Goal: Task Accomplishment & Management: Use online tool/utility

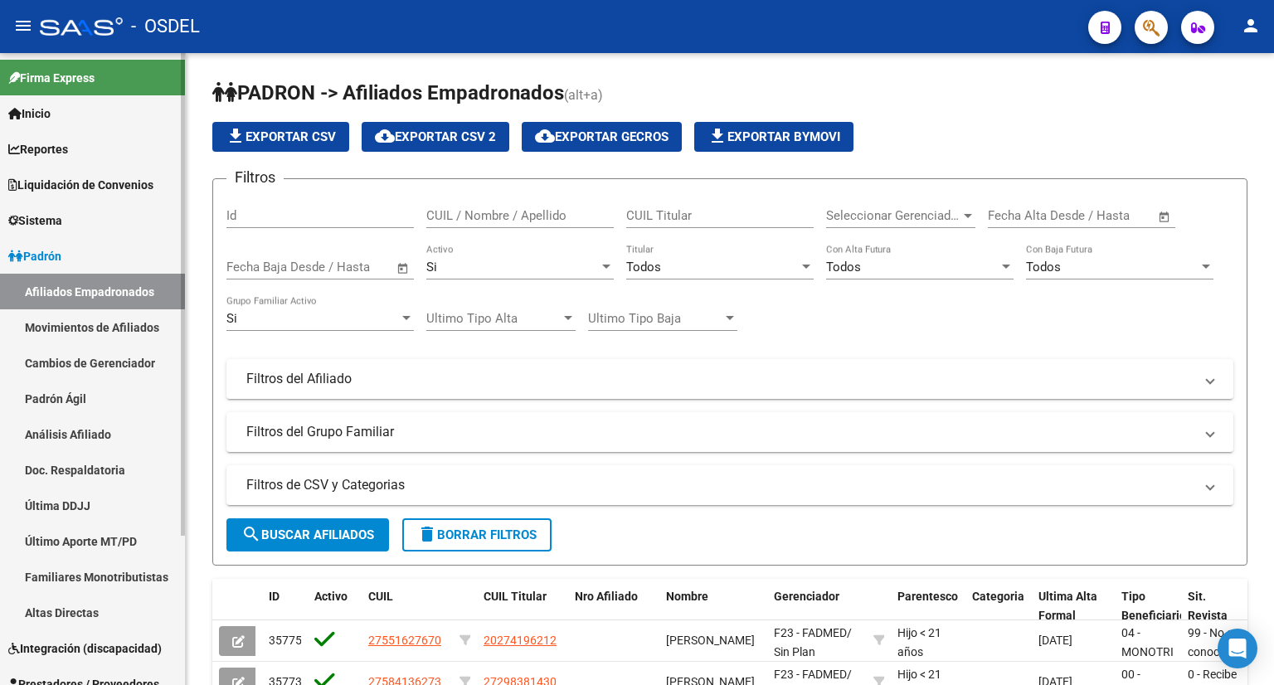
click at [143, 176] on span "Liquidación de Convenios" at bounding box center [80, 185] width 145 height 18
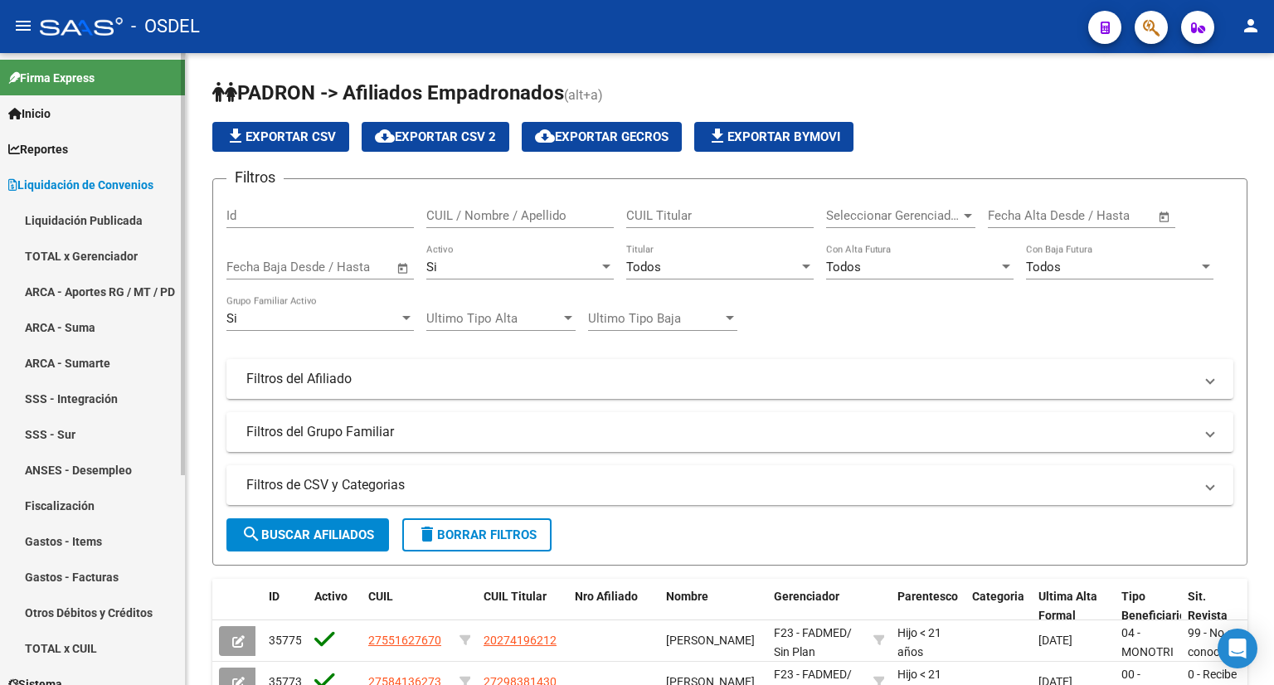
click at [109, 250] on link "TOTAL x Gerenciador" at bounding box center [92, 256] width 185 height 36
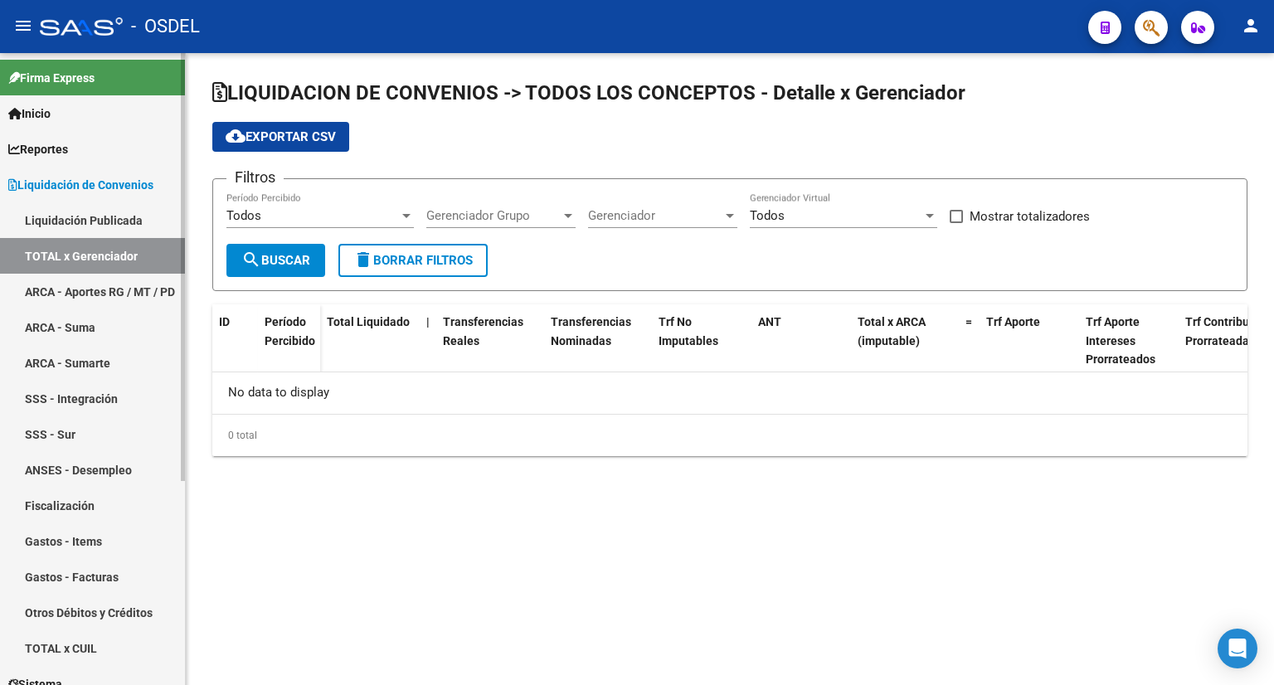
checkbox input "true"
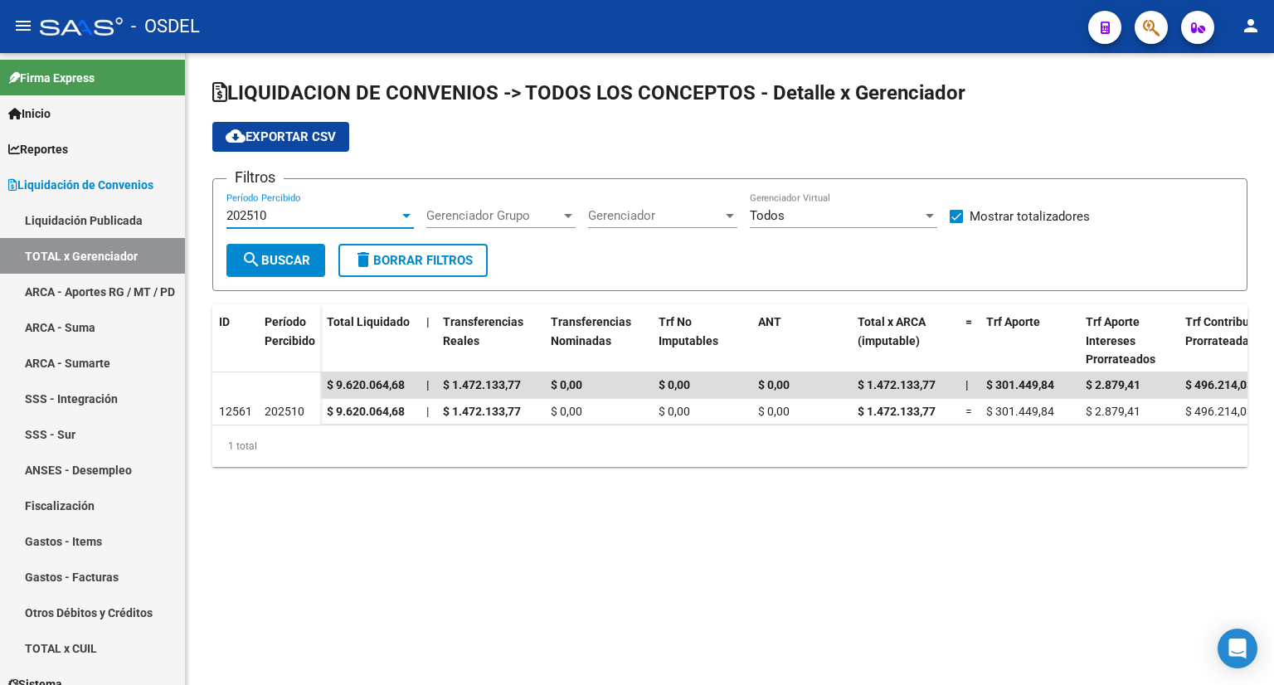
click at [344, 214] on div "202510" at bounding box center [312, 215] width 172 height 15
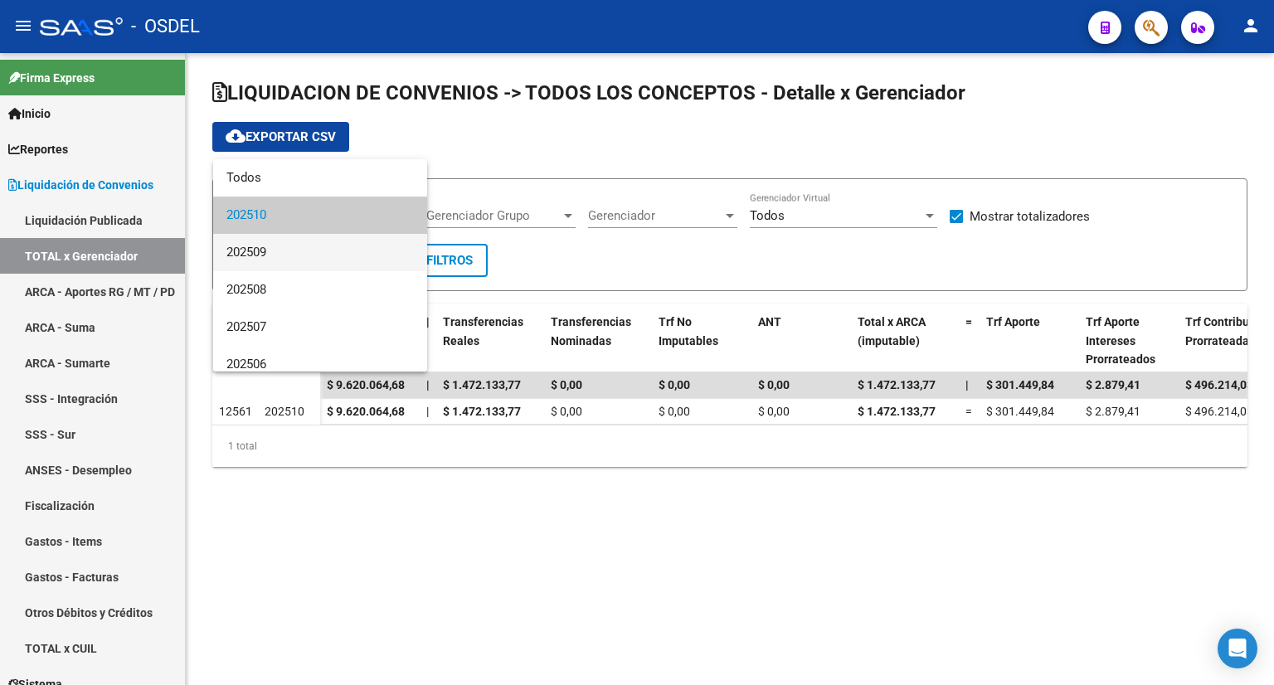
click at [333, 250] on span "202509" at bounding box center [319, 252] width 187 height 37
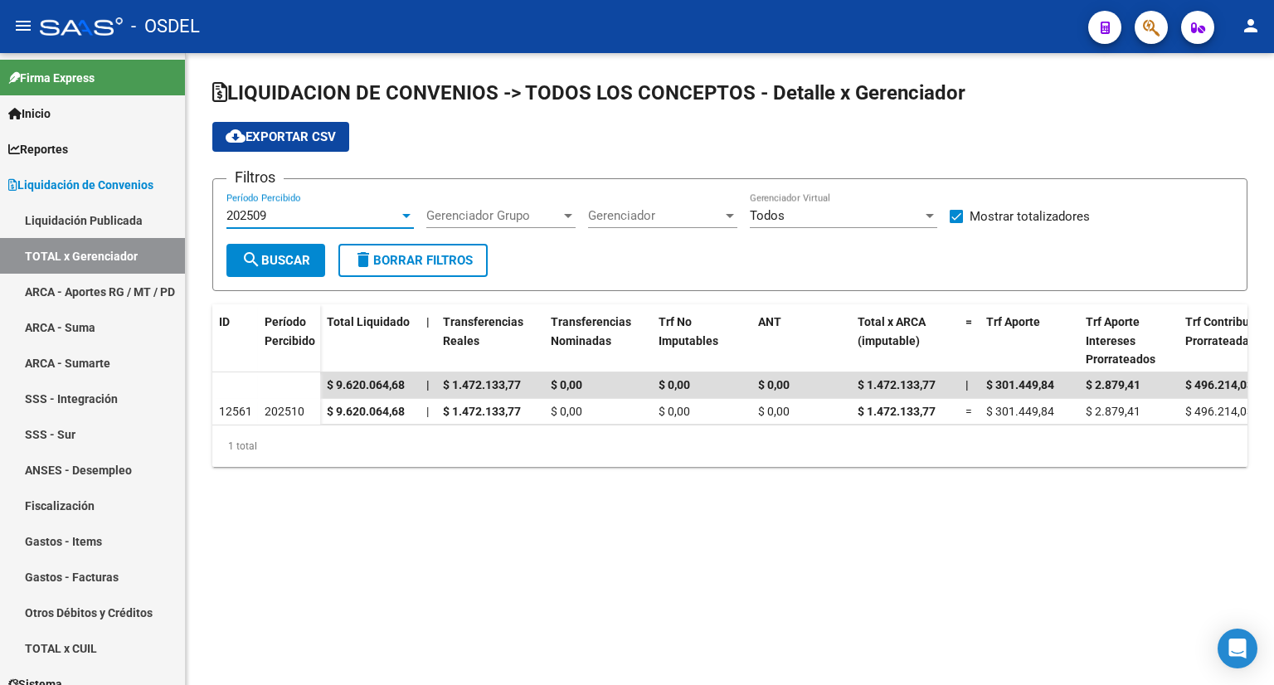
click at [296, 257] on span "search Buscar" at bounding box center [275, 260] width 69 height 15
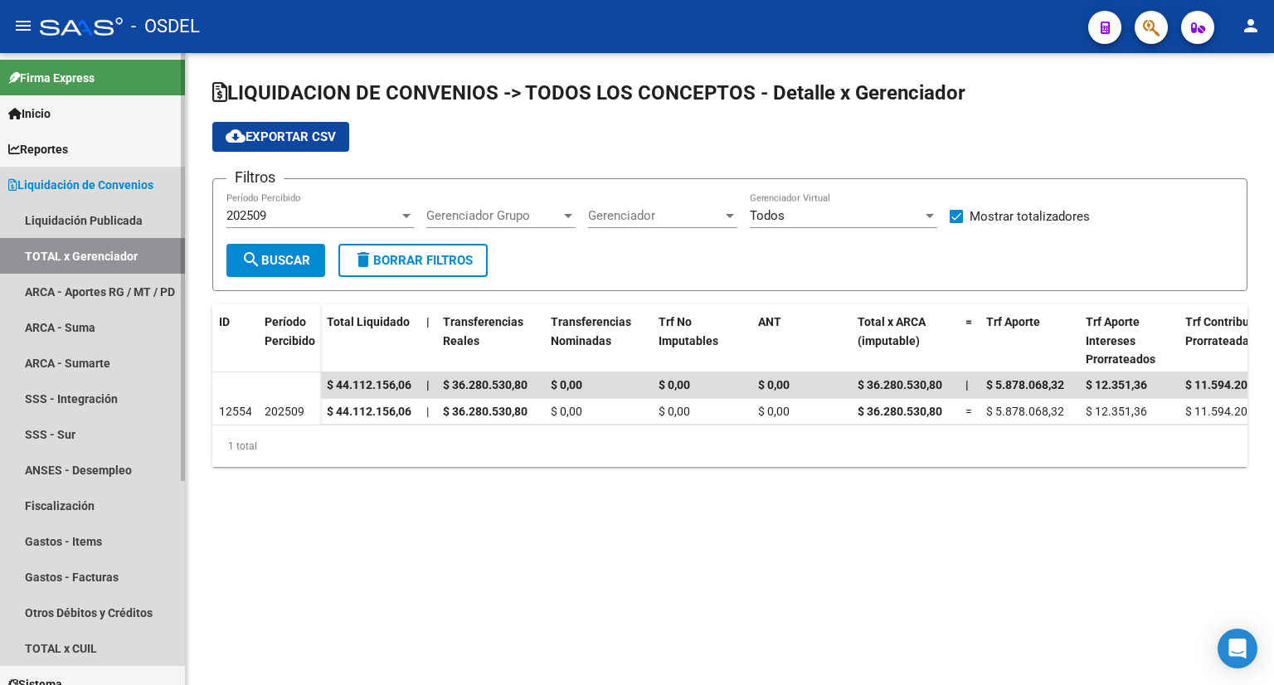
click at [118, 263] on link "TOTAL x Gerenciador" at bounding box center [92, 256] width 185 height 36
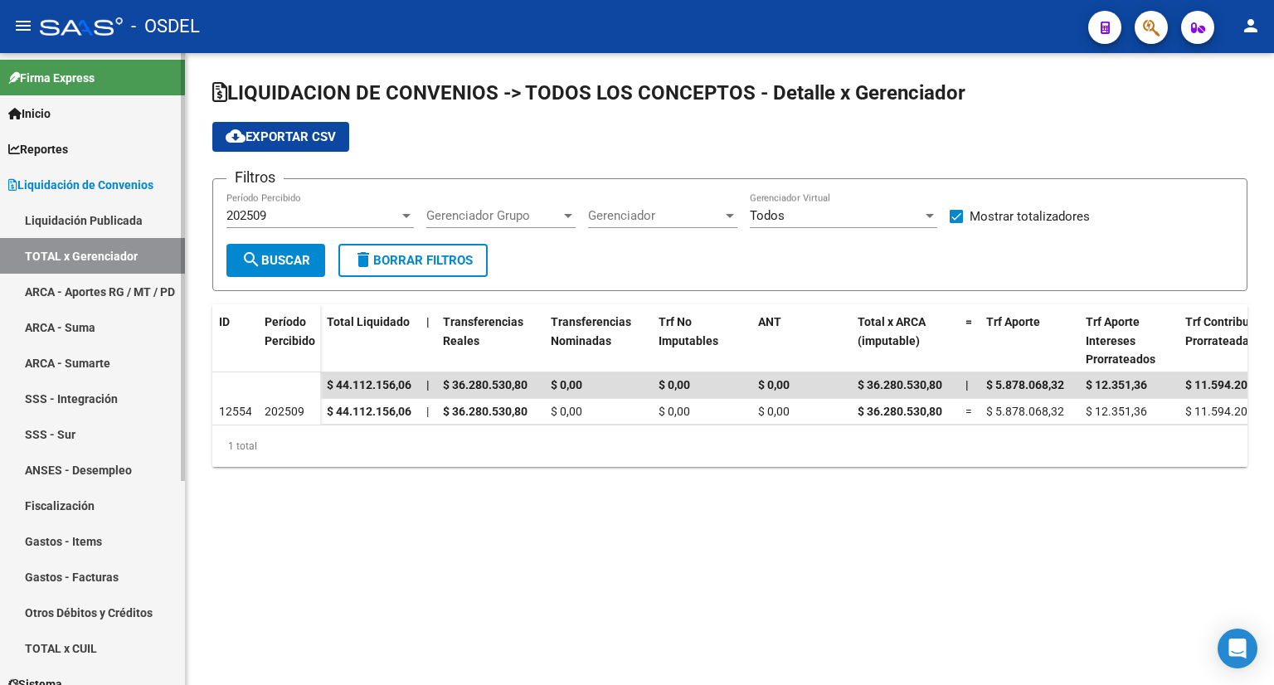
click at [110, 182] on span "Liquidación de Convenios" at bounding box center [80, 185] width 145 height 18
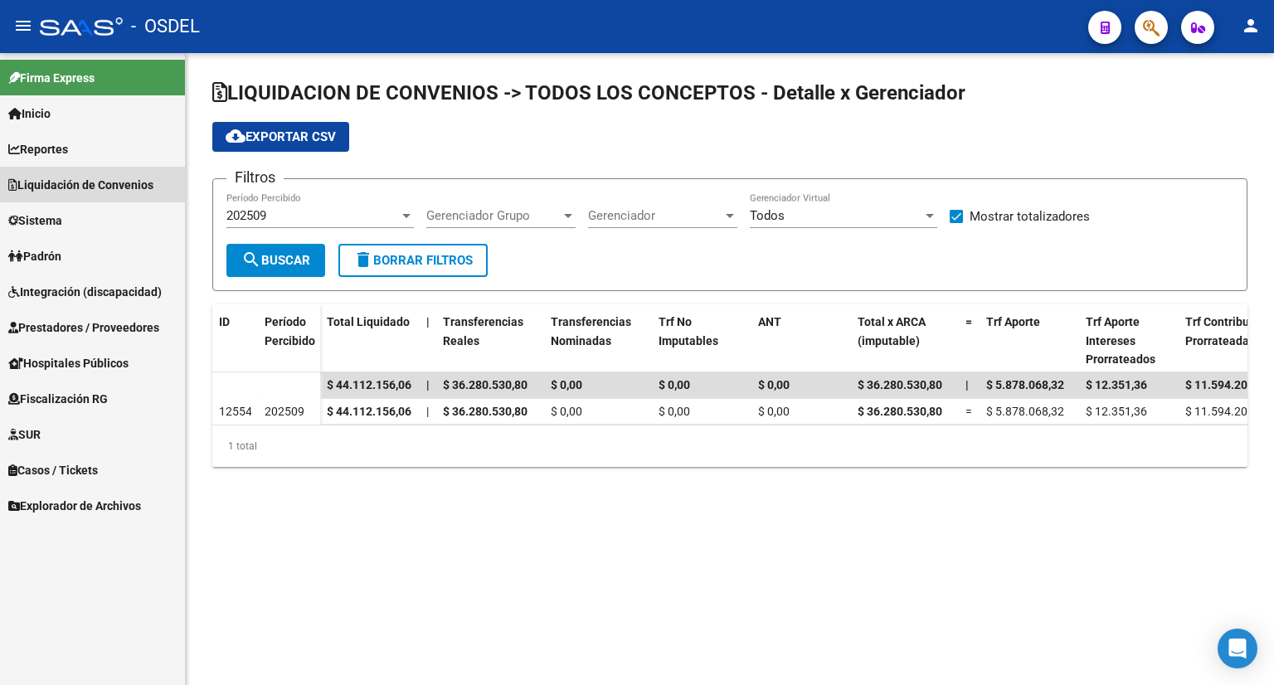
click at [109, 182] on span "Liquidación de Convenios" at bounding box center [80, 185] width 145 height 18
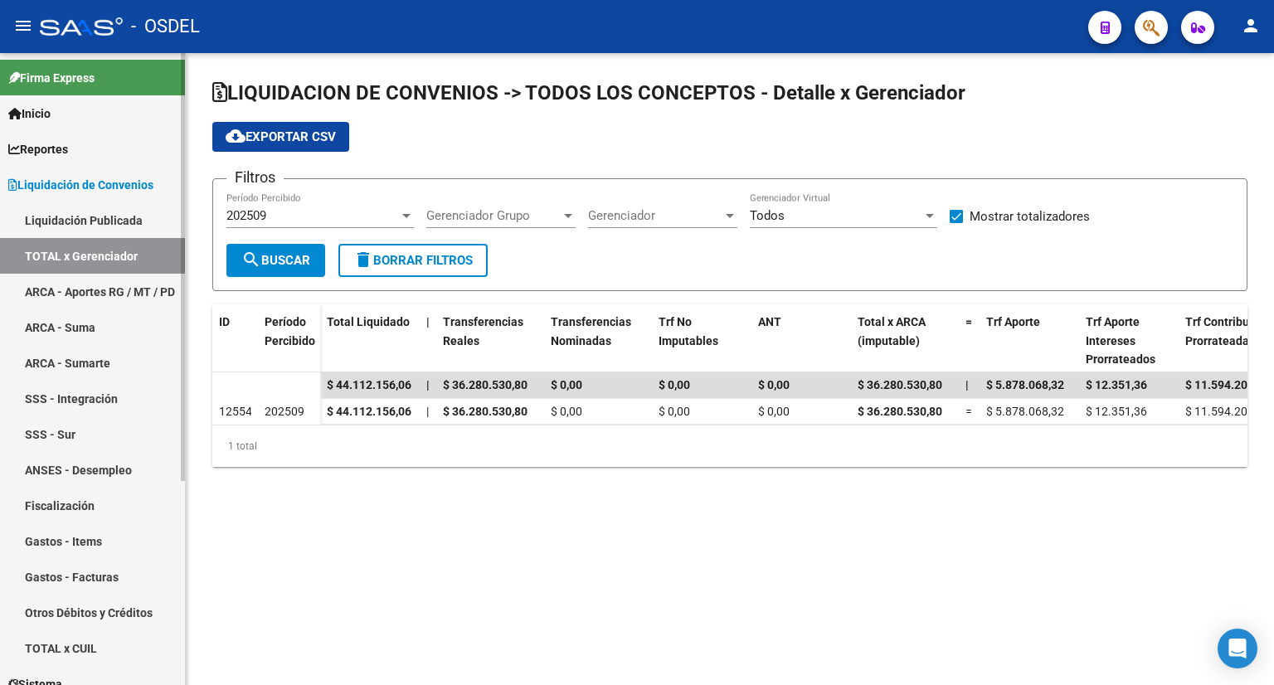
click at [100, 251] on link "TOTAL x Gerenciador" at bounding box center [92, 256] width 185 height 36
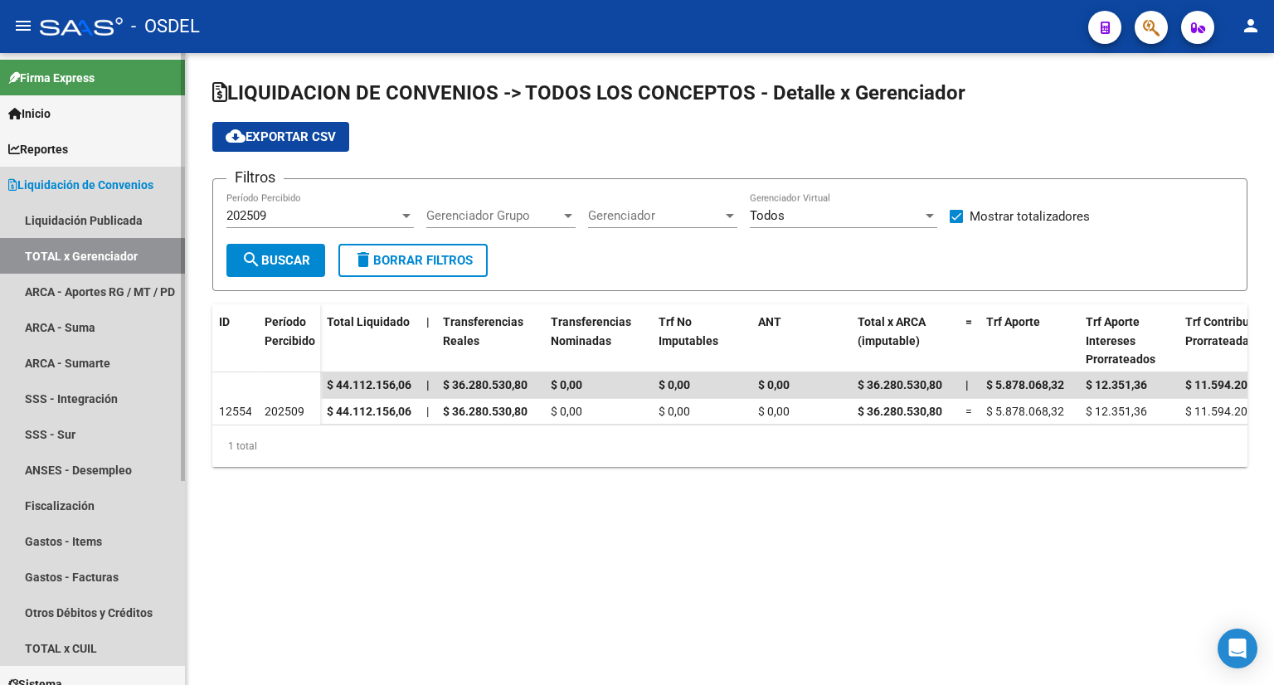
click at [101, 251] on link "TOTAL x Gerenciador" at bounding box center [92, 256] width 185 height 36
